Goal: Information Seeking & Learning: Learn about a topic

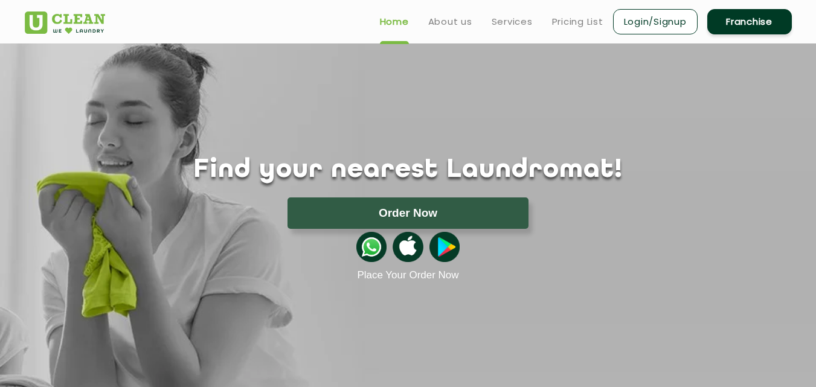
click at [506, 22] on link "Services" at bounding box center [512, 22] width 41 height 15
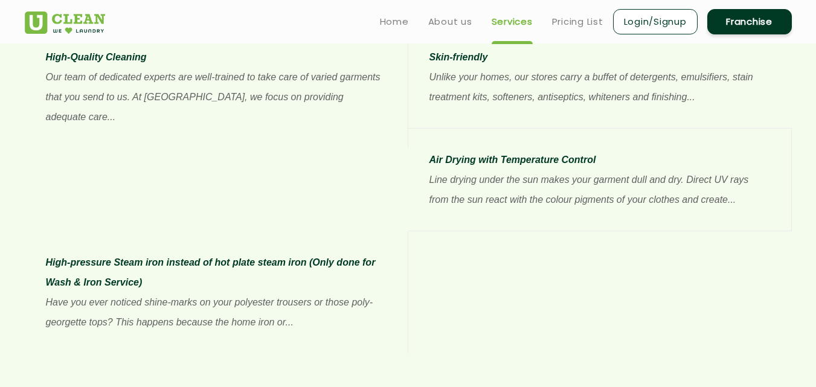
scroll to position [1078, 0]
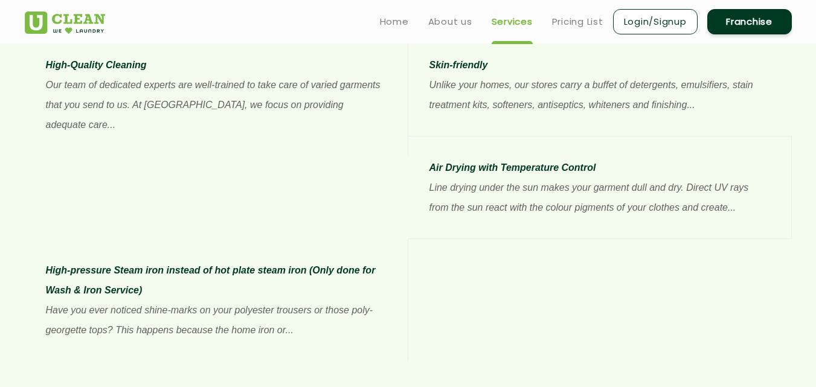
click at [567, 24] on link "Pricing List" at bounding box center [577, 22] width 51 height 15
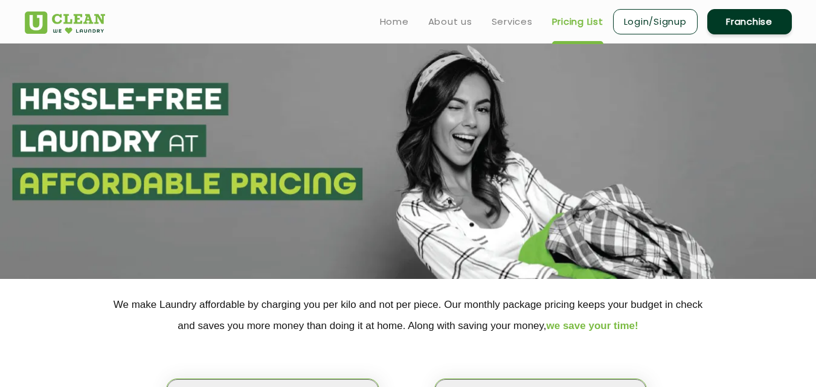
select select "0"
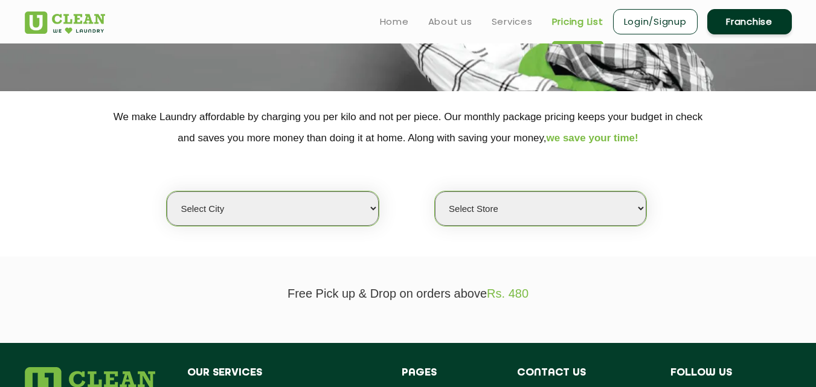
scroll to position [181, 0]
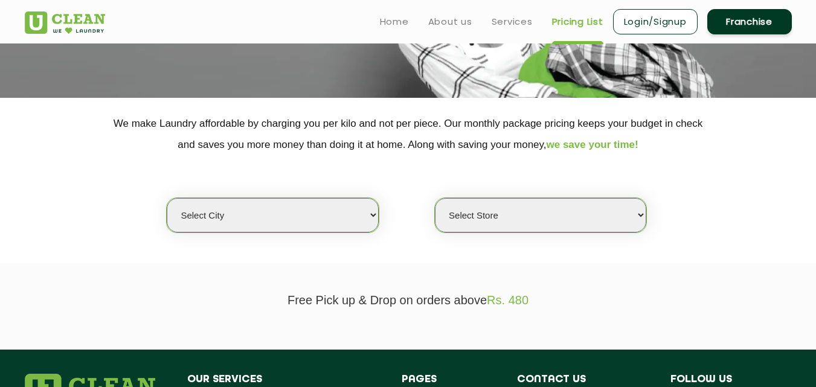
click at [517, 25] on link "Services" at bounding box center [512, 22] width 41 height 15
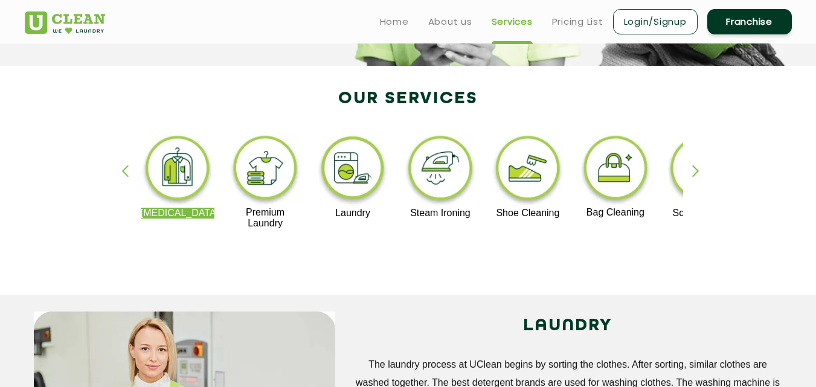
scroll to position [141, 0]
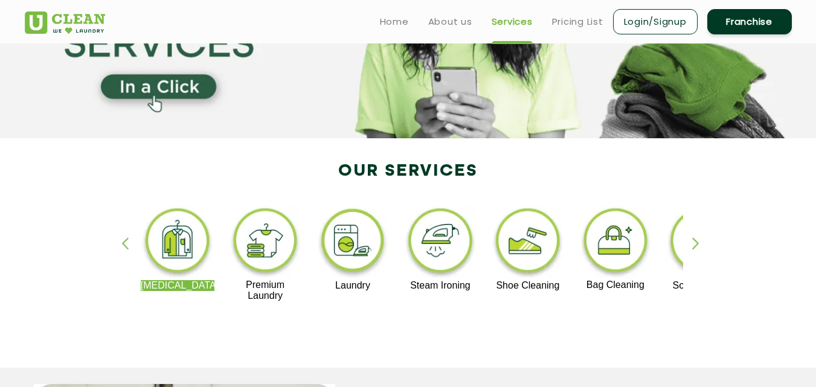
click at [389, 22] on link "Home" at bounding box center [394, 22] width 29 height 15
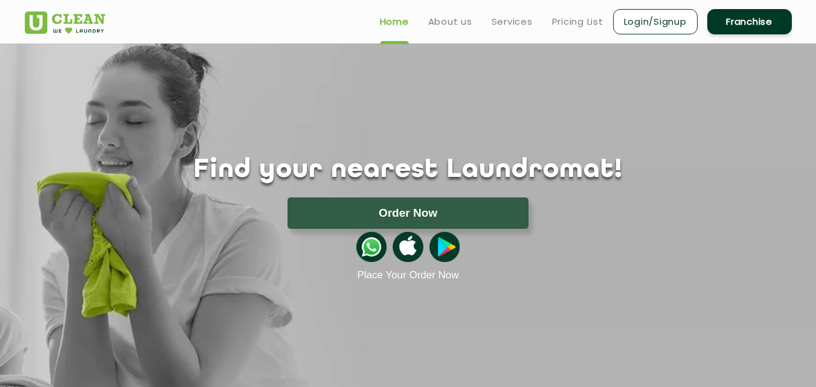
click at [445, 17] on link "About us" at bounding box center [450, 22] width 44 height 15
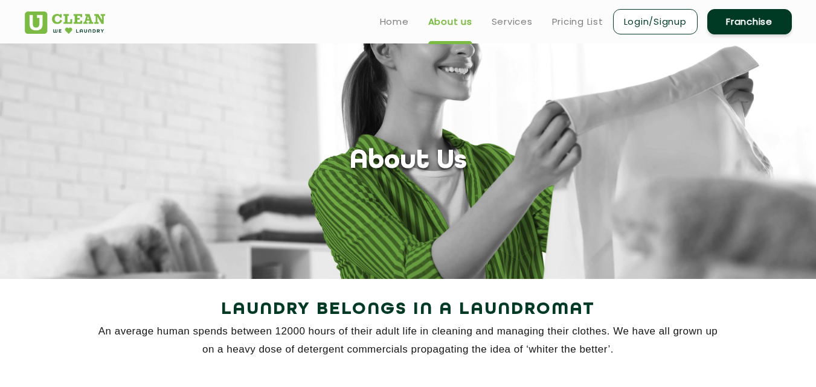
click at [519, 23] on link "Services" at bounding box center [512, 22] width 41 height 15
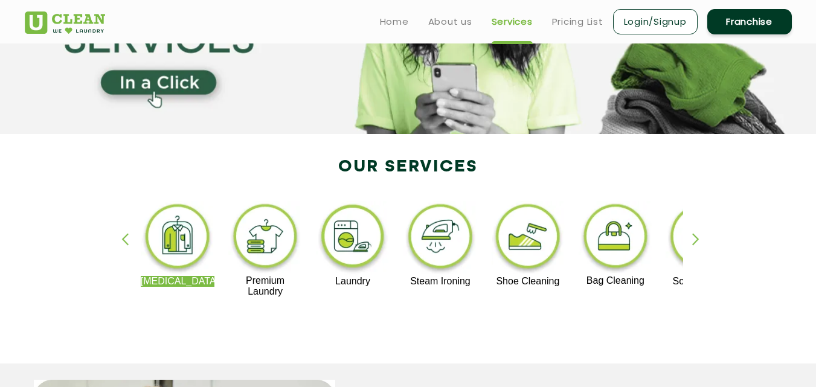
scroll to position [121, 0]
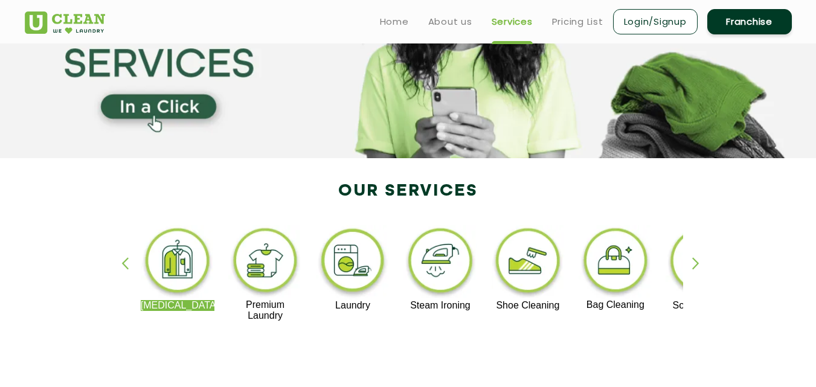
click at [176, 260] on img at bounding box center [178, 262] width 74 height 75
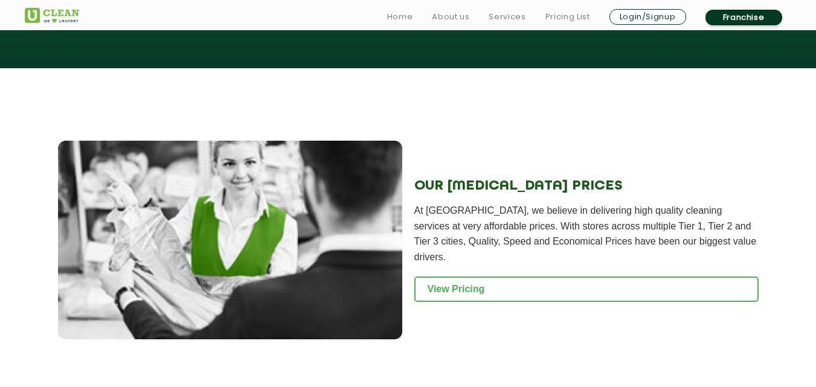
scroll to position [1511, 0]
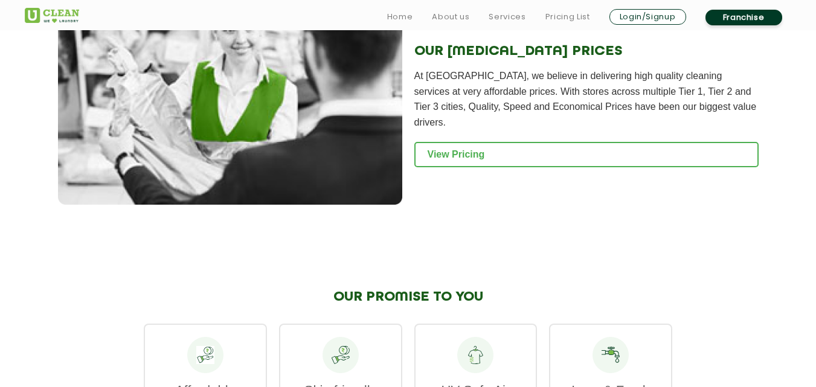
click at [464, 142] on link "View Pricing" at bounding box center [587, 154] width 344 height 25
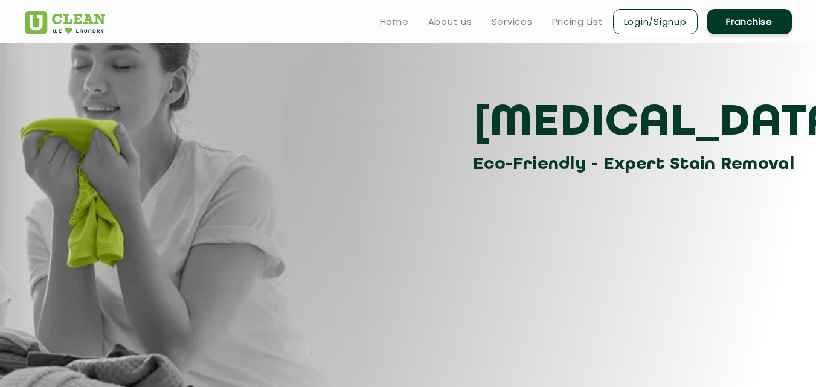
scroll to position [0, 0]
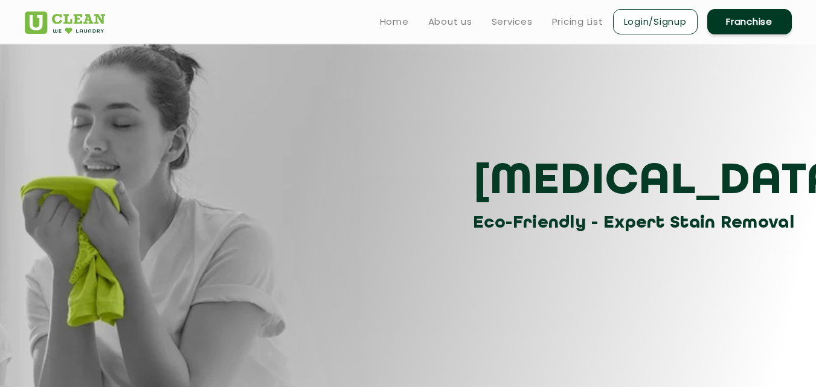
click at [529, 24] on link "Services" at bounding box center [512, 22] width 41 height 15
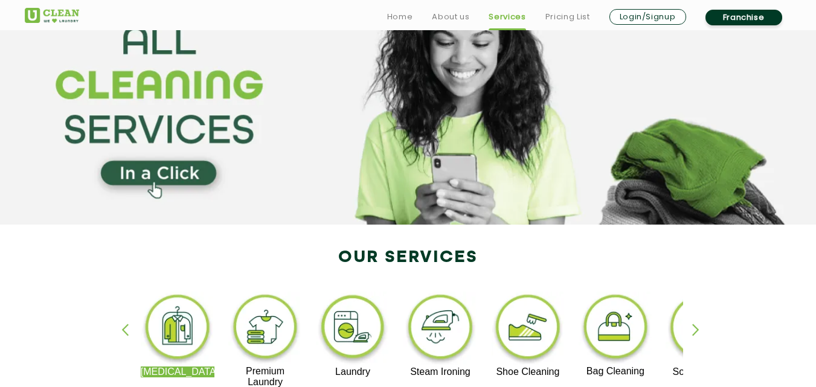
scroll to position [121, 0]
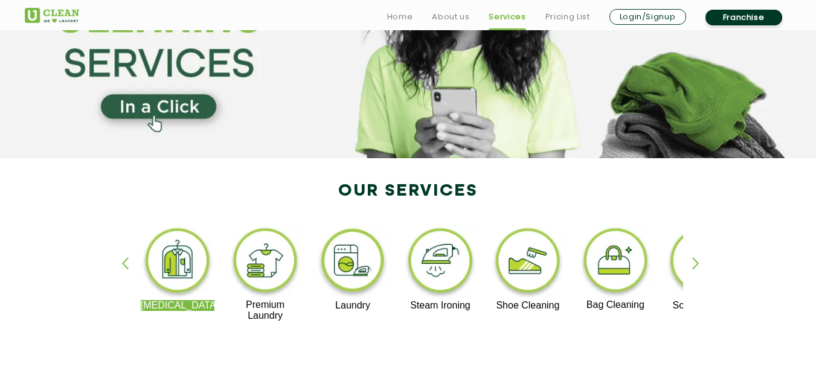
click at [375, 268] on img at bounding box center [353, 262] width 74 height 75
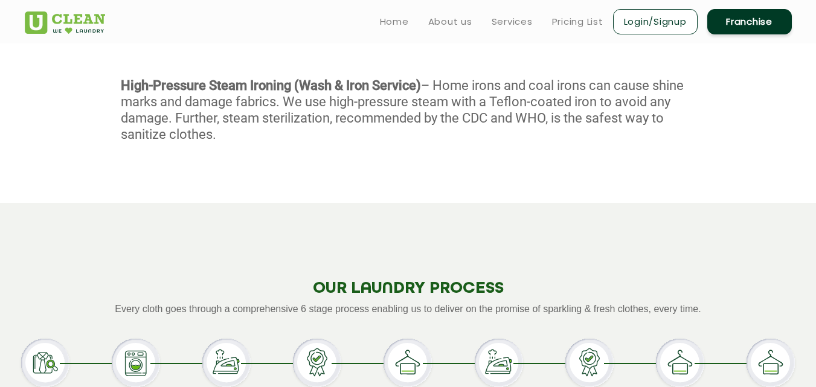
scroll to position [918, 0]
